Goal: Task Accomplishment & Management: Manage account settings

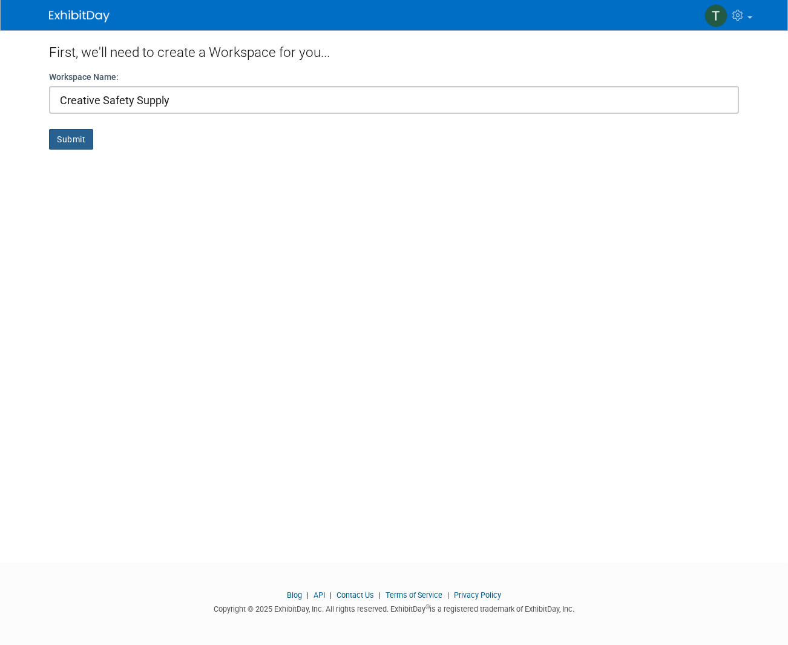
type input "Creative Safety Supply"
click at [70, 134] on button "Submit" at bounding box center [71, 139] width 44 height 21
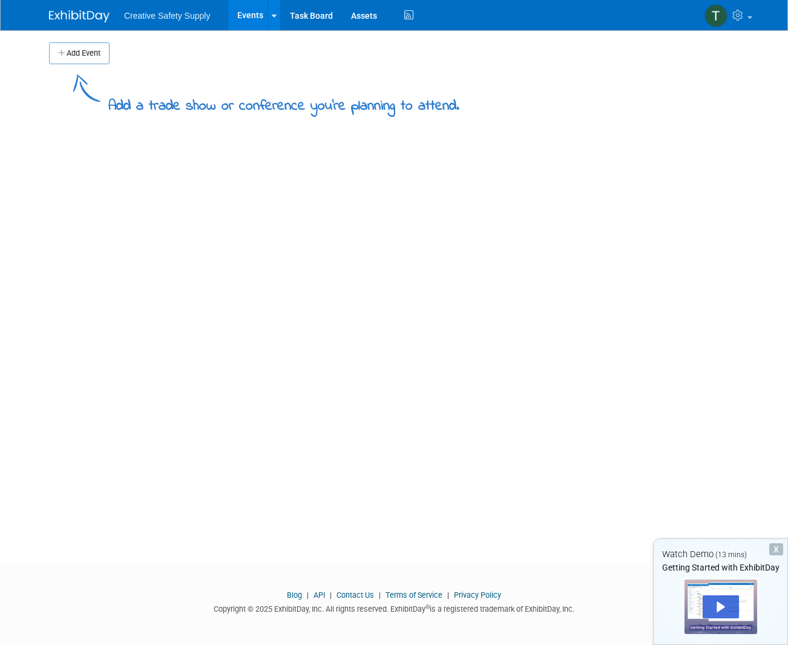
scroll to position [2, 0]
click at [88, 47] on button "Add Event" at bounding box center [79, 51] width 61 height 22
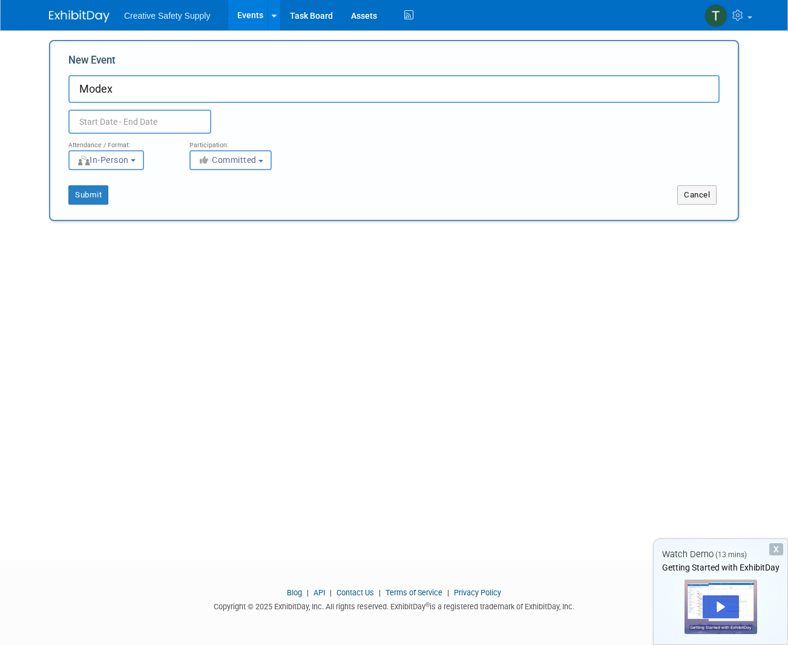
type input "Model"
drag, startPoint x: 107, startPoint y: 81, endPoint x: 101, endPoint y: 125, distance: 45.1
click at [100, 125] on input "text" at bounding box center [139, 122] width 143 height 24
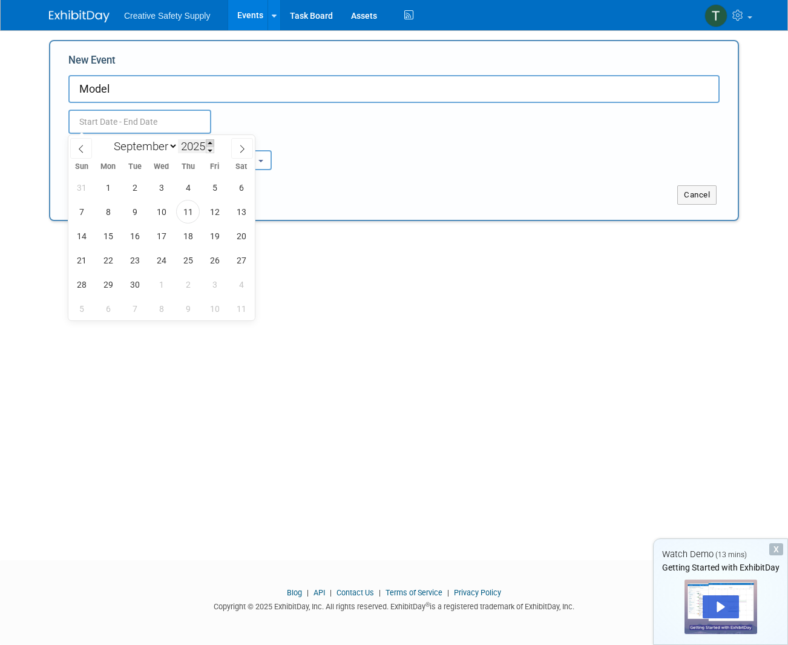
click at [212, 142] on span at bounding box center [210, 142] width 8 height 7
type input "2026"
select select "3"
click at [110, 239] on span "13" at bounding box center [108, 236] width 24 height 24
click at [190, 237] on span "16" at bounding box center [188, 236] width 24 height 24
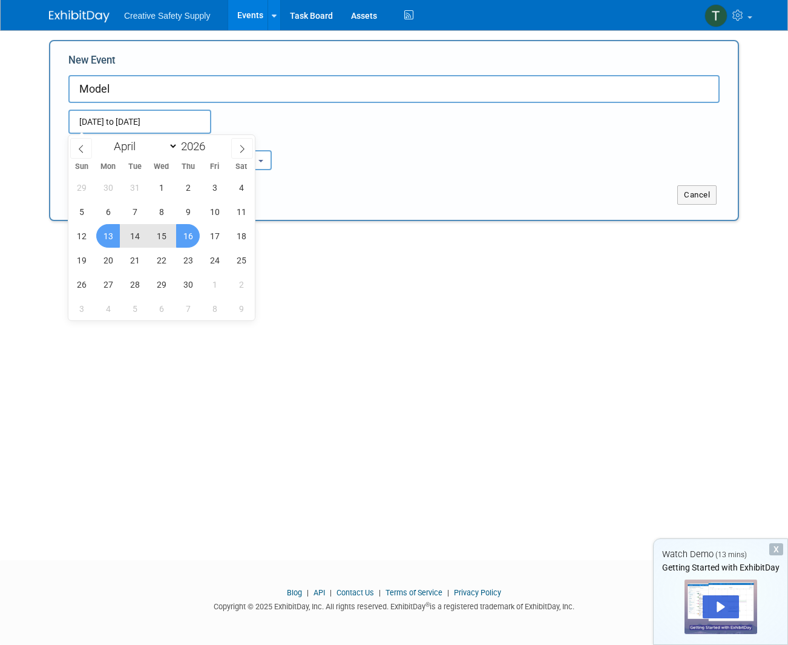
type input "[DATE] to [DATE]"
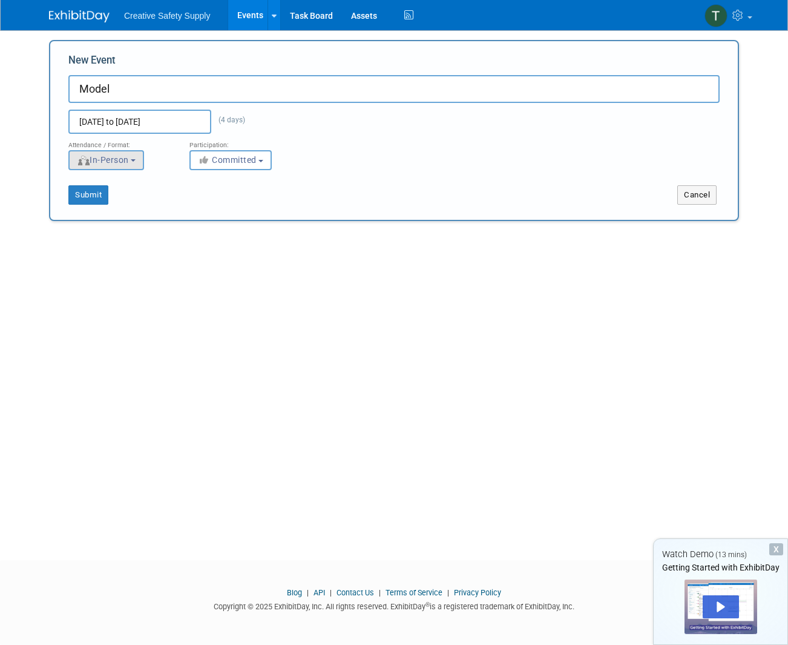
click at [136, 160] on b "button" at bounding box center [133, 160] width 5 height 2
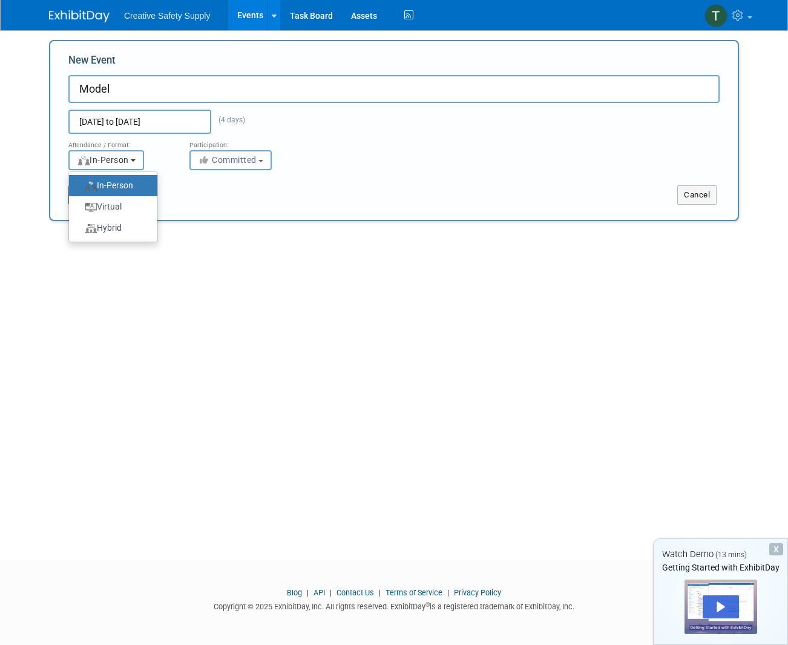
click at [136, 160] on b "button" at bounding box center [133, 160] width 5 height 2
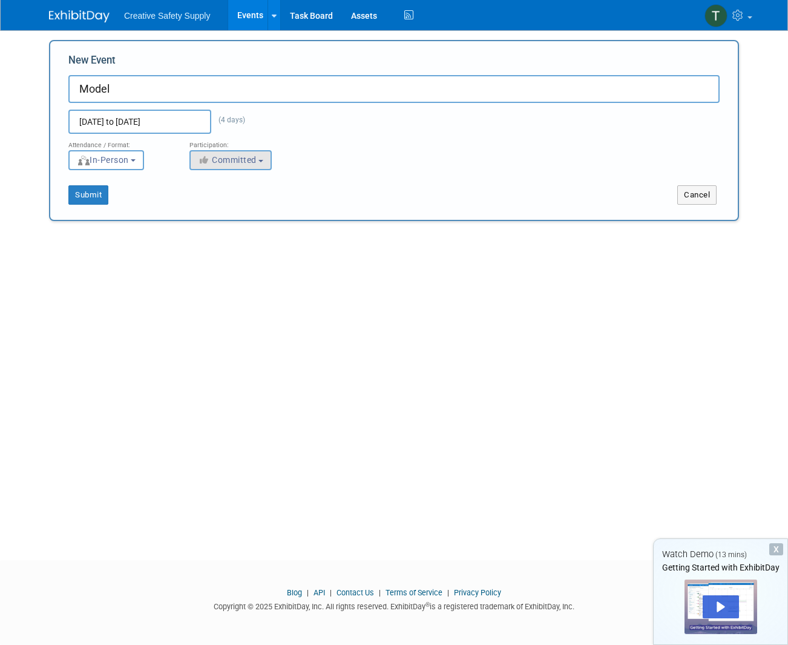
click at [263, 160] on b "button" at bounding box center [260, 161] width 5 height 2
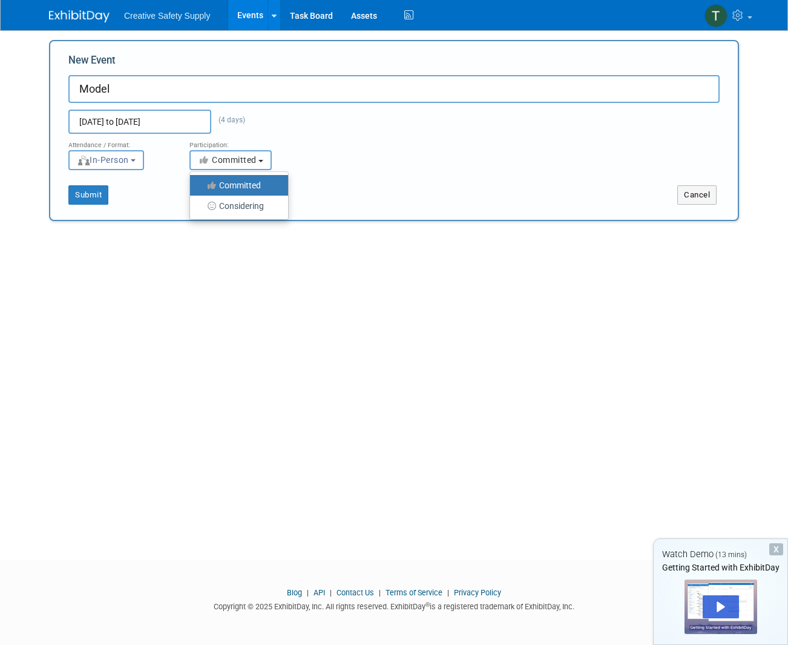
click at [263, 160] on b "button" at bounding box center [260, 161] width 5 height 2
drag, startPoint x: 105, startPoint y: 89, endPoint x: 115, endPoint y: 88, distance: 9.7
click at [114, 88] on input "Model" at bounding box center [393, 89] width 651 height 28
type input "Modex"
click at [137, 195] on div "Submit" at bounding box center [193, 194] width 286 height 19
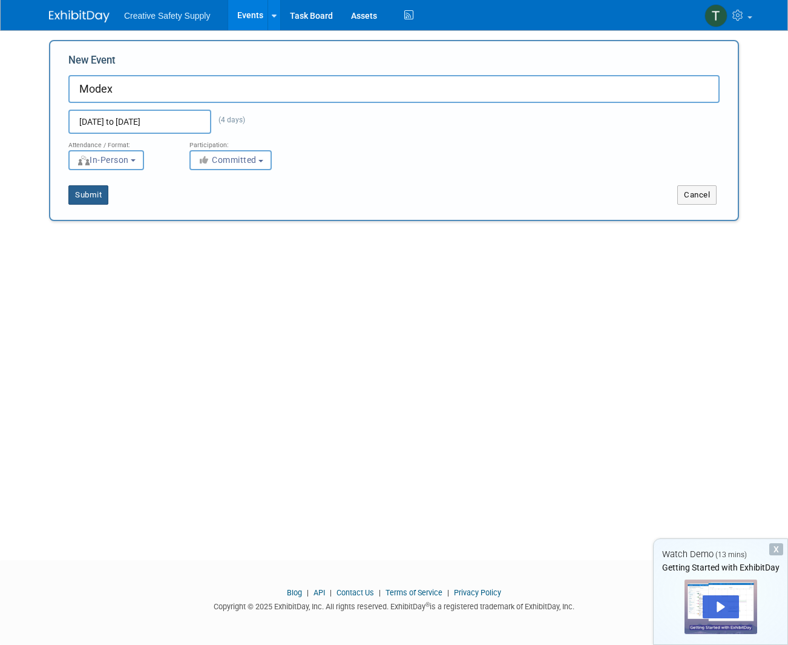
click at [93, 193] on button "Submit" at bounding box center [88, 194] width 40 height 19
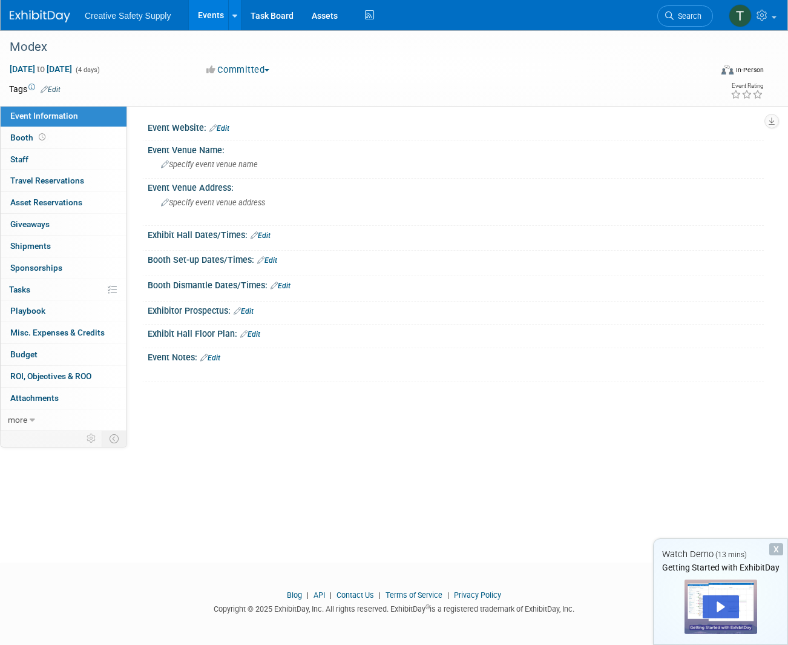
click at [226, 125] on link "Edit" at bounding box center [219, 128] width 20 height 8
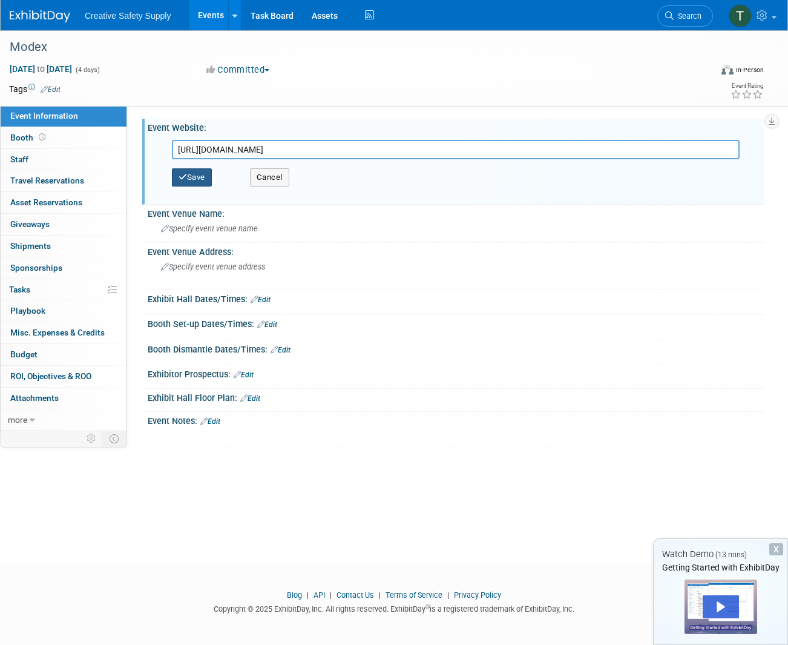
type input "[URL][DOMAIN_NAME]"
click at [202, 176] on button "Save" at bounding box center [192, 177] width 40 height 18
